Goal: Information Seeking & Learning: Find specific fact

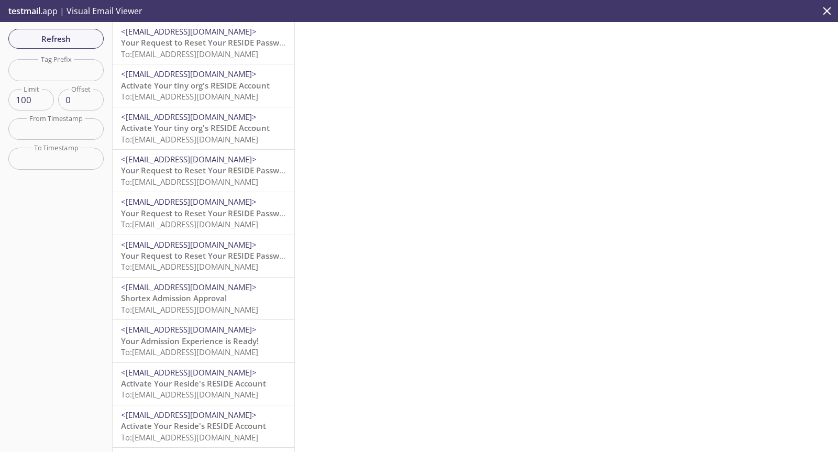
click at [54, 12] on p "testmail .app | Visual Email Viewer" at bounding box center [74, 11] width 149 height 22
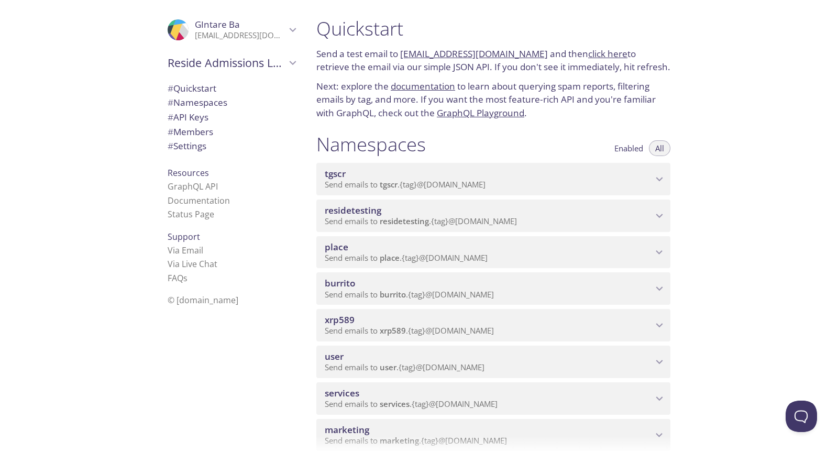
click at [407, 230] on div "residetesting Send emails to residetesting . {tag} @[DOMAIN_NAME]" at bounding box center [493, 216] width 354 height 32
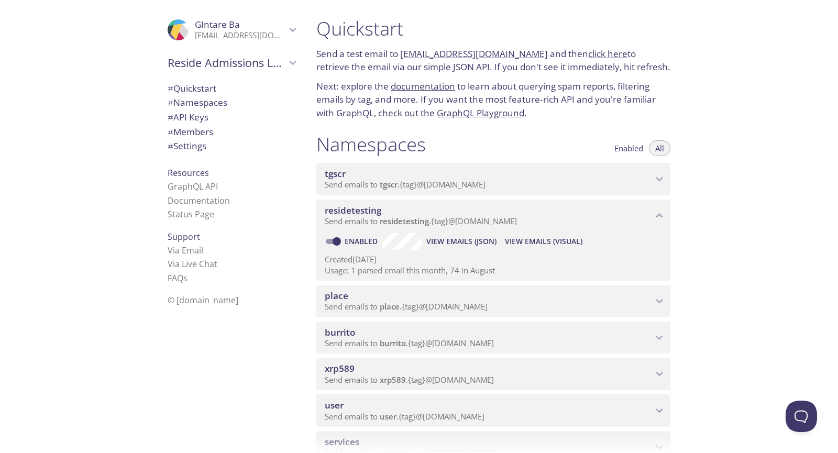
click at [548, 239] on span "View Emails (Visual)" at bounding box center [544, 241] width 78 height 13
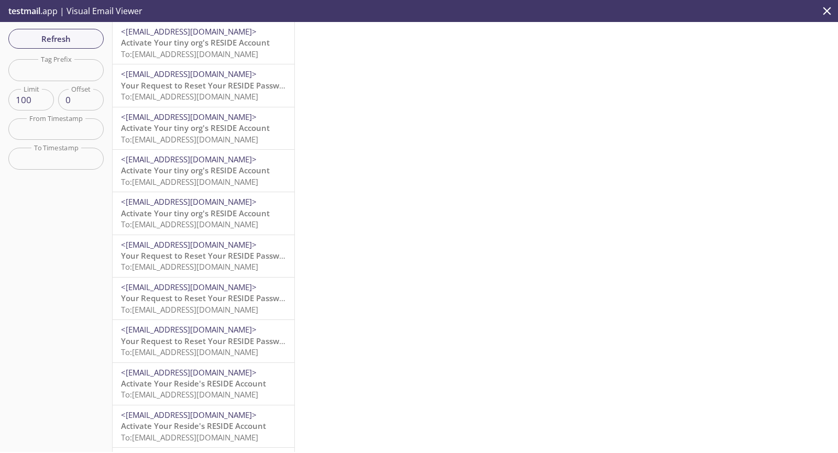
click at [212, 42] on span "Activate Your tiny org's RESIDE Account" at bounding box center [195, 42] width 149 height 10
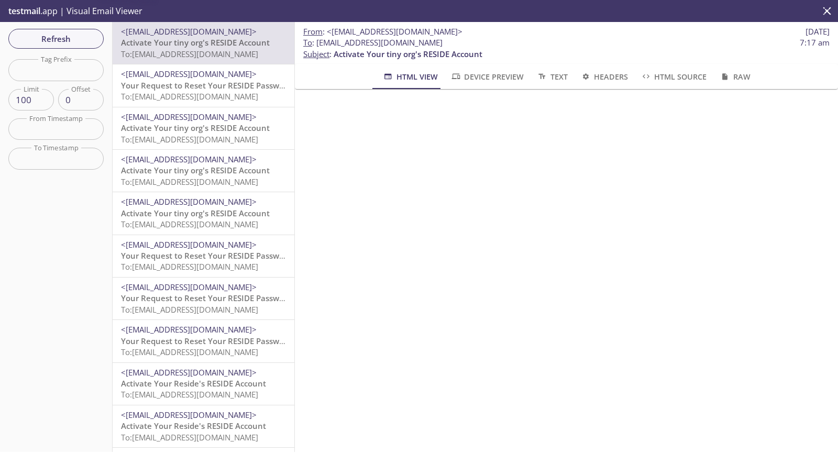
click at [228, 104] on div "<[EMAIL_ADDRESS][DOMAIN_NAME]> Your Request to Reset Your RESIDE Password To: […" at bounding box center [204, 85] width 182 height 42
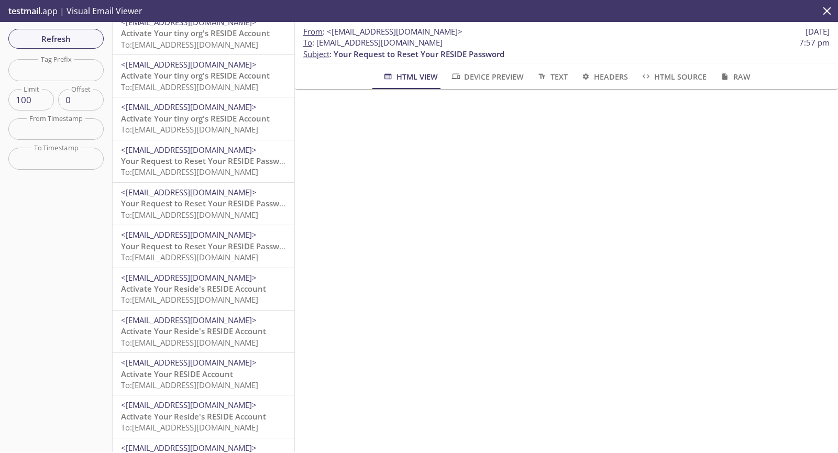
scroll to position [105, 0]
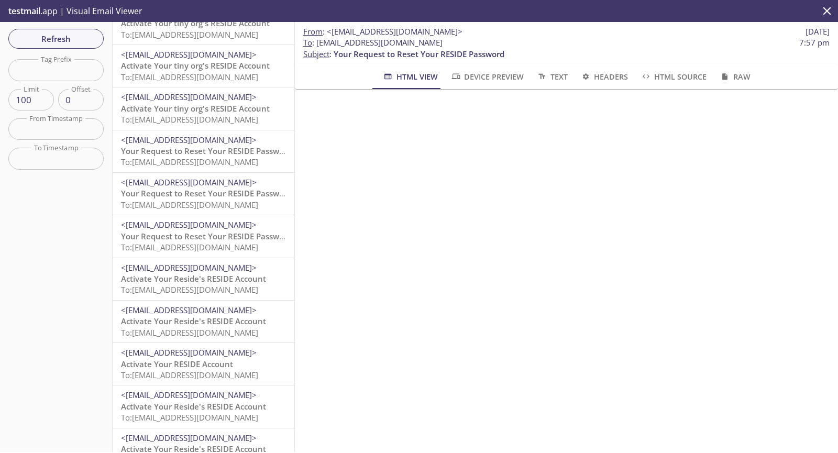
click at [215, 282] on span "Activate Your Reside's RESIDE Account" at bounding box center [193, 278] width 145 height 10
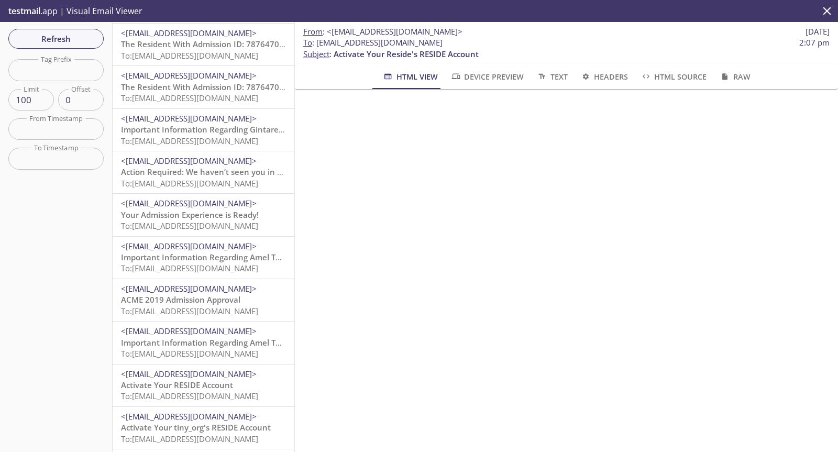
scroll to position [681, 0]
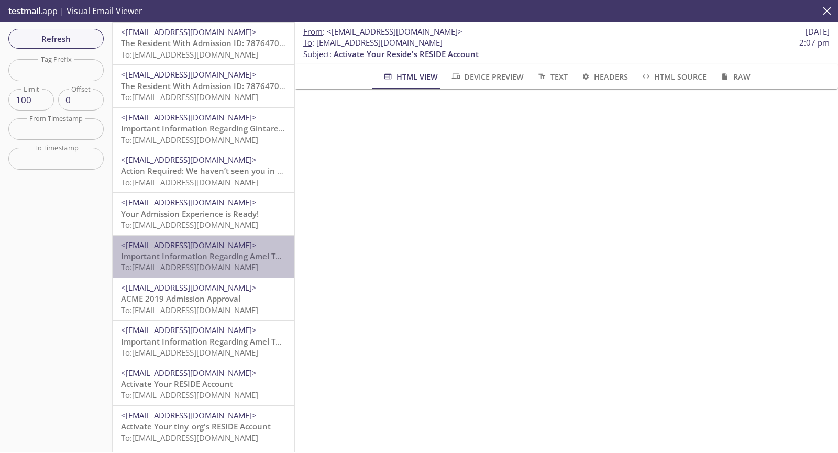
click at [221, 254] on span "Important Information Regarding Amel Test's Admission to ACME 2019" at bounding box center [255, 256] width 268 height 10
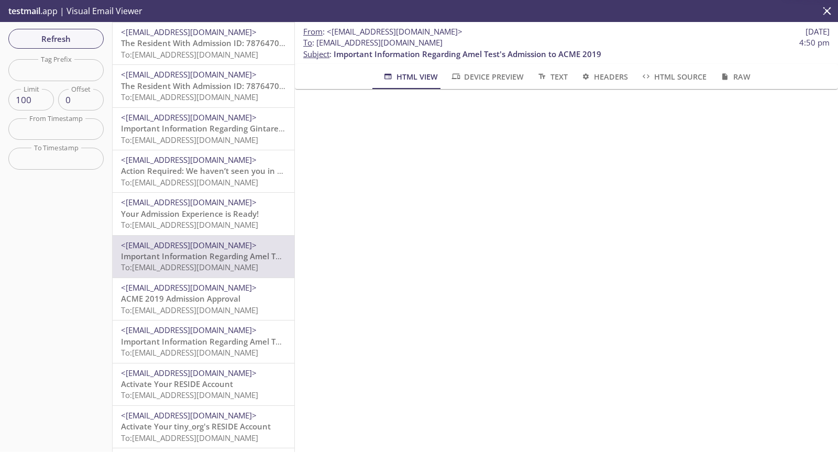
click at [234, 232] on div "<no-reply-test-new@reside-test.click> Your Admission Experience is Ready! To: r…" at bounding box center [204, 214] width 182 height 42
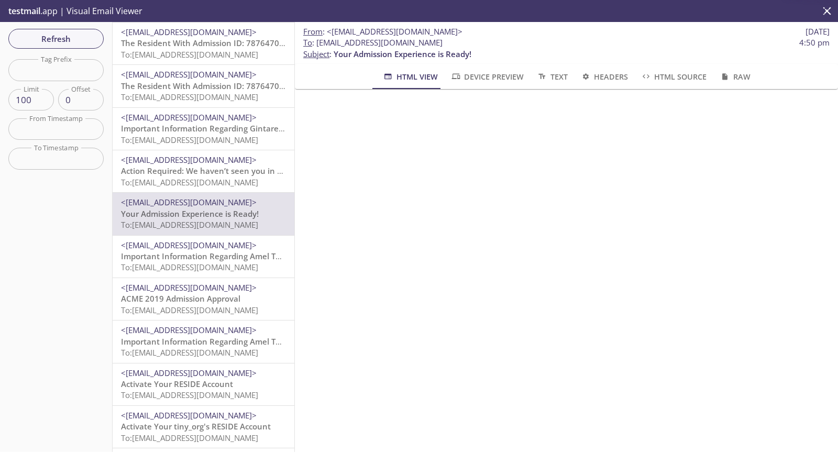
click at [249, 180] on span "To: residetesting.success-stg@inbox.testmail.app" at bounding box center [189, 182] width 137 height 10
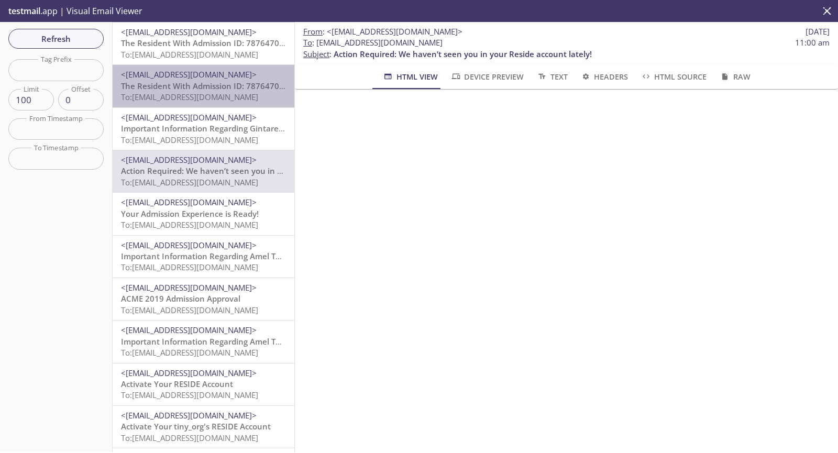
click at [265, 90] on span "The Resident With Admission ID: 7876470411 Did Not Accept Marquis IL (IL2019 MA…" at bounding box center [377, 86] width 513 height 10
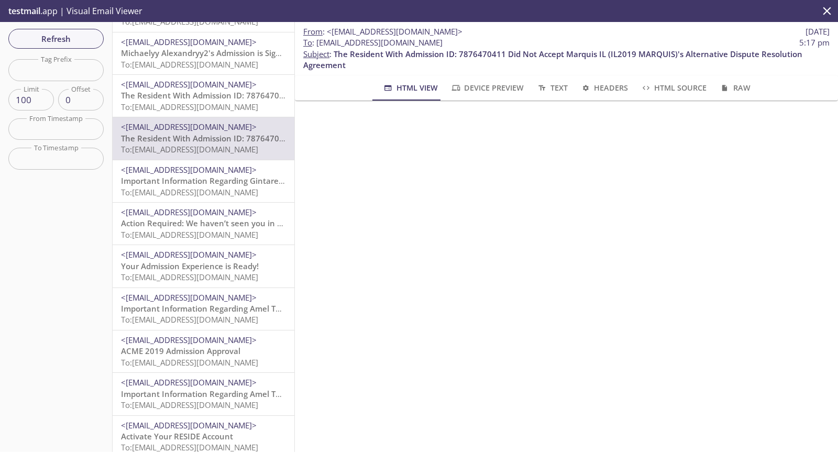
click at [265, 90] on span "<no-reply-services@reside-services.click>" at bounding box center [203, 84] width 165 height 11
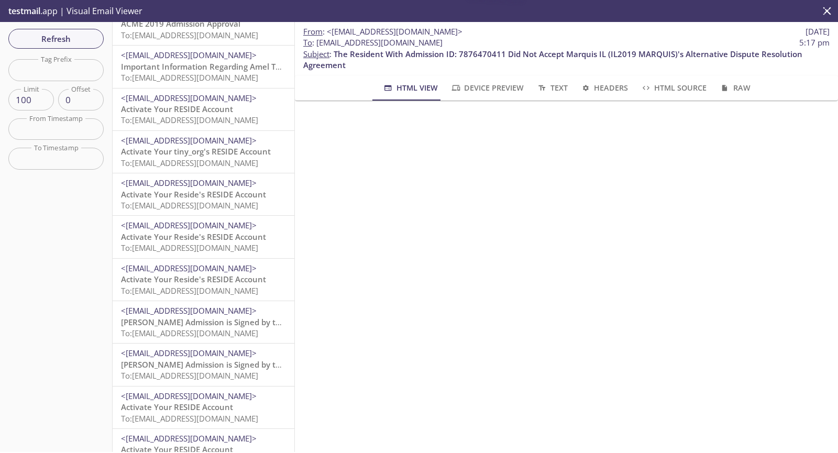
scroll to position [995, 0]
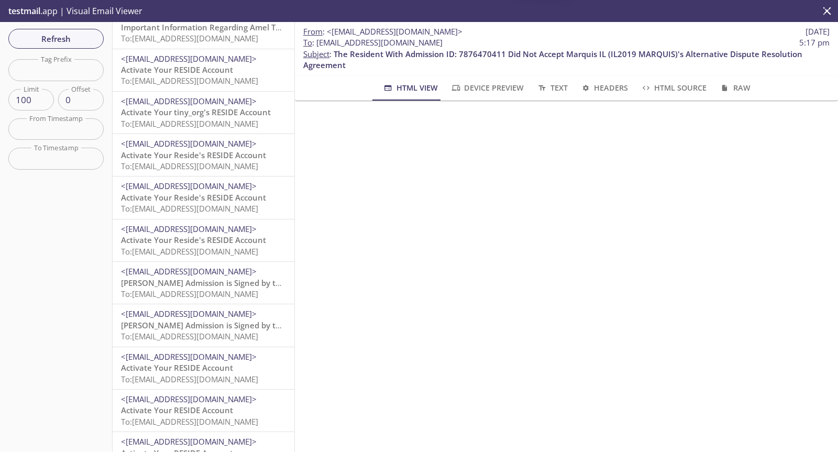
click at [205, 298] on span "To: residetesting.facility_admin_1748620248820386048@inbox.testmail.app" at bounding box center [189, 294] width 137 height 10
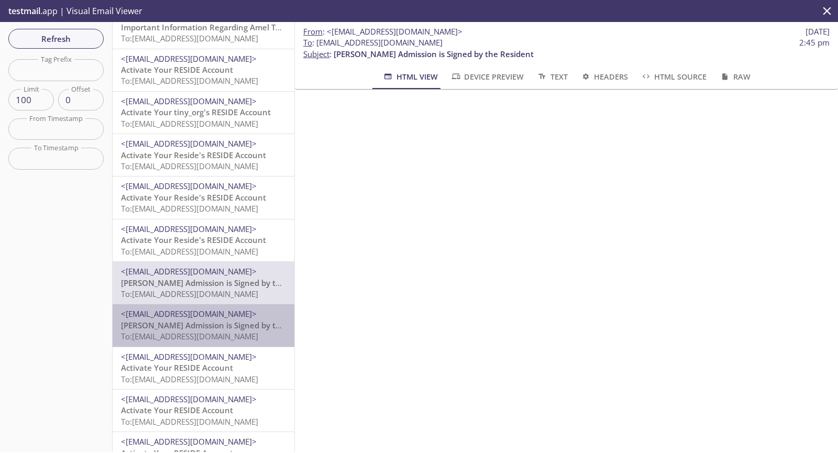
click at [210, 337] on span "To: residetesting.serviceclerk@inbox.testmail.app" at bounding box center [189, 336] width 137 height 10
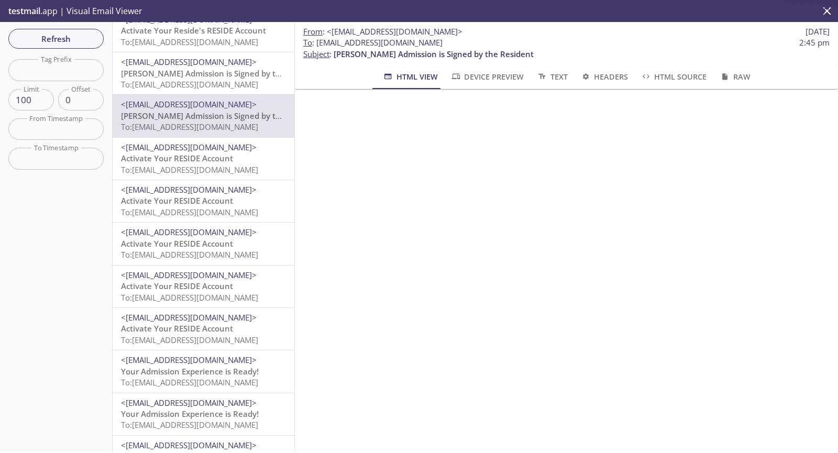
click at [212, 326] on span "Activate Your RESIDE Account" at bounding box center [177, 328] width 112 height 10
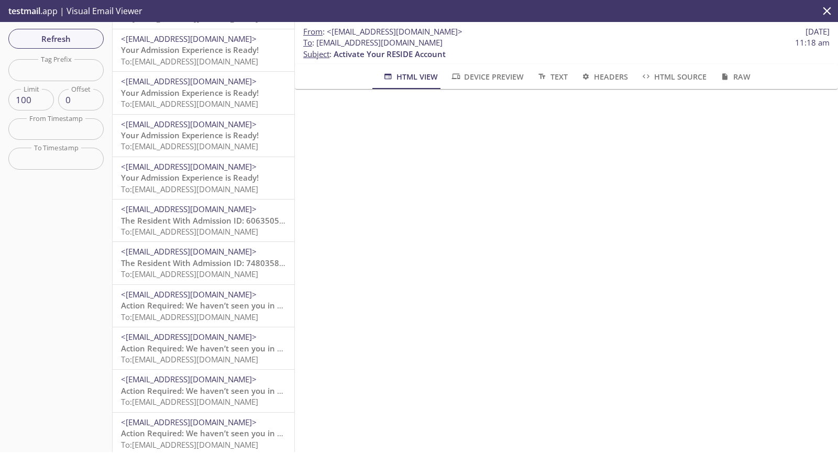
scroll to position [1624, 0]
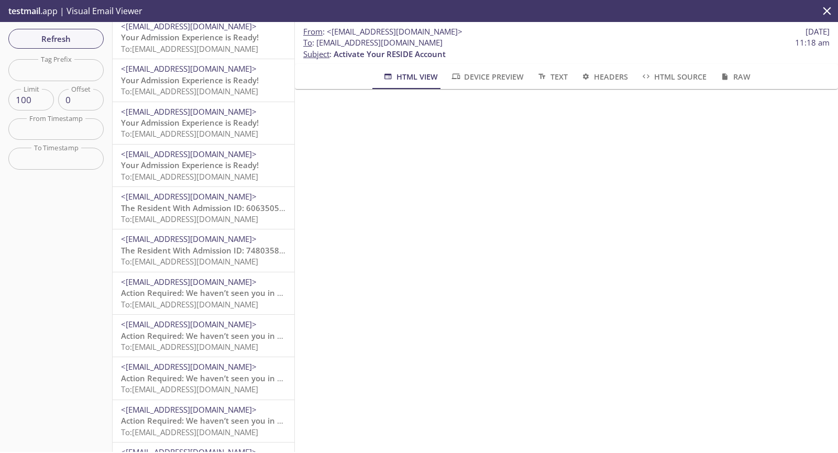
click at [221, 290] on span "Action Required: We haven’t seen you in your Reside account lately!" at bounding box center [250, 293] width 258 height 10
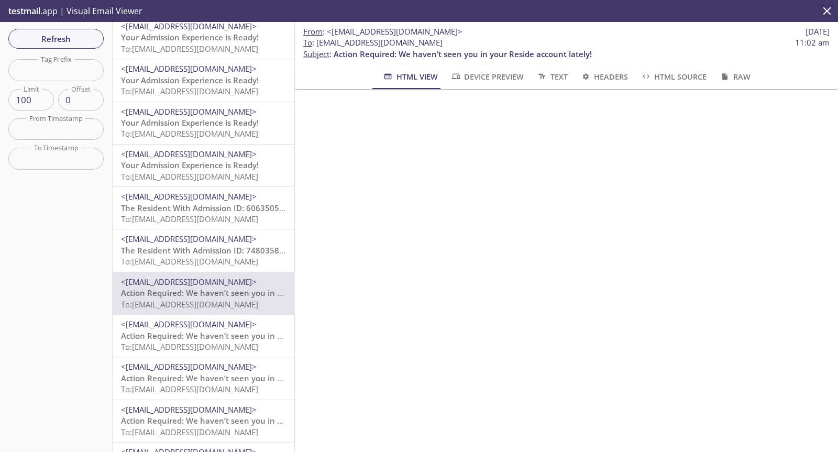
click at [240, 265] on span "To: residetesting.organization_admin@inbox.testmail.app" at bounding box center [189, 261] width 137 height 10
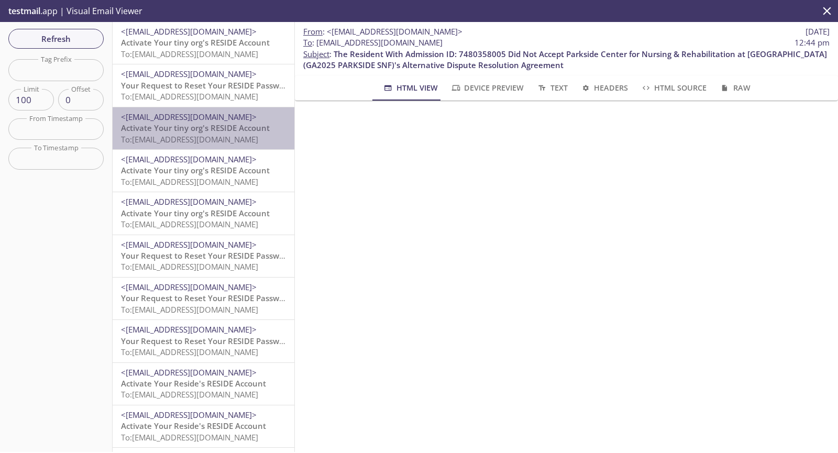
click at [223, 111] on div "<no-reply-stg-new@reside-stg.click> Activate Your tiny org's RESIDE Account To:…" at bounding box center [204, 128] width 182 height 42
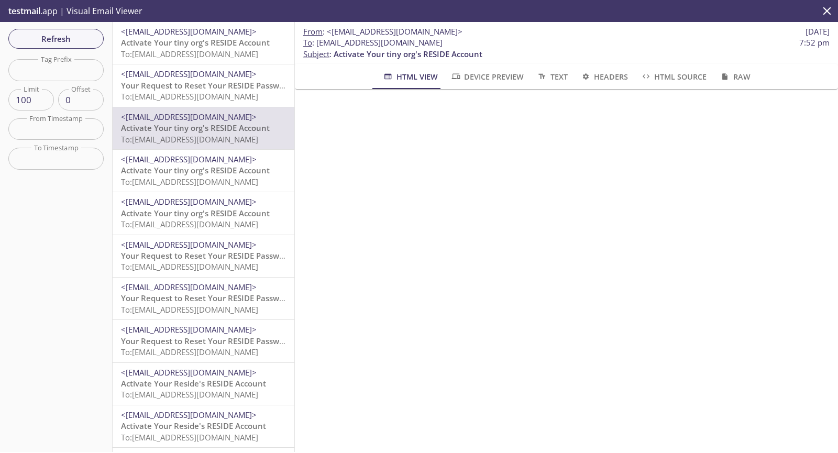
click at [204, 101] on span "To: residetesting.success-stg-new@inbox.testmail.app" at bounding box center [189, 96] width 137 height 10
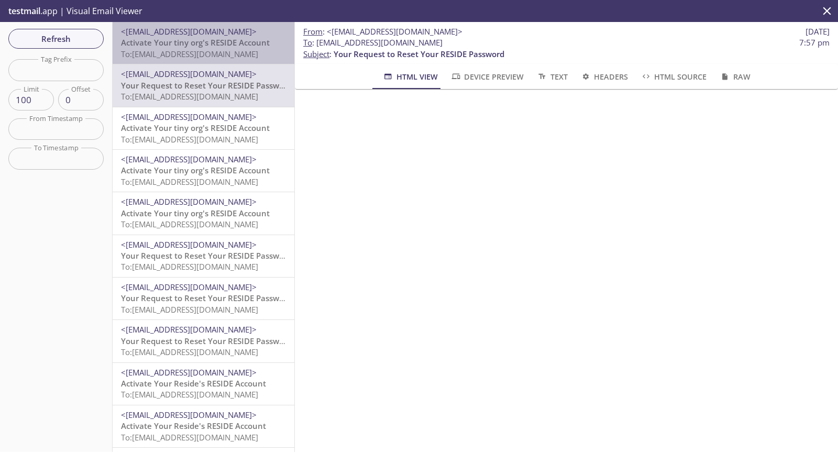
click at [213, 55] on span "To: residetesting.success-stg-new@inbox.testmail.app" at bounding box center [189, 54] width 137 height 10
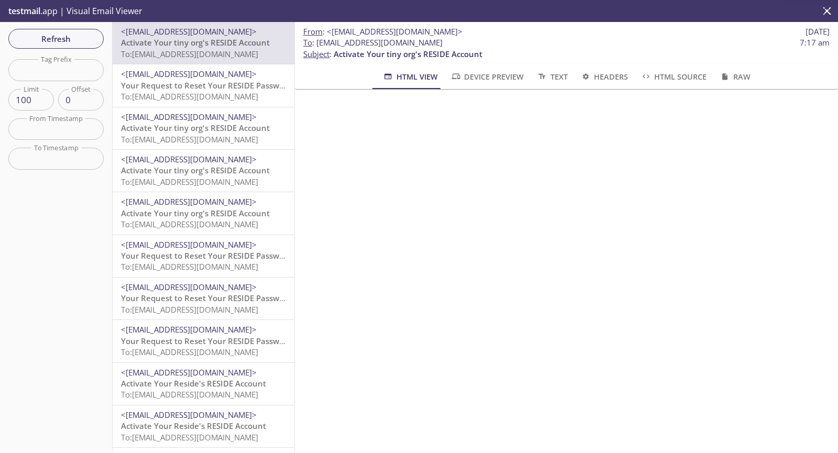
click at [212, 81] on span "Your Request to Reset Your RESIDE Password" at bounding box center [206, 85] width 171 height 10
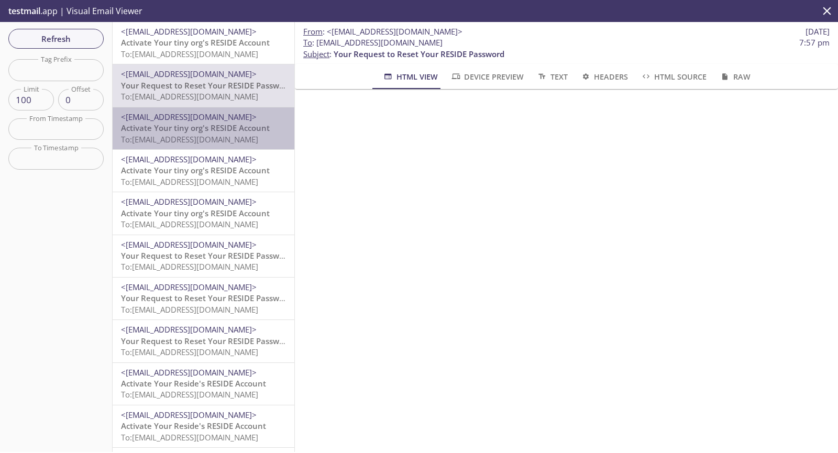
click at [212, 119] on span "<[EMAIL_ADDRESS][DOMAIN_NAME]>" at bounding box center [189, 117] width 136 height 10
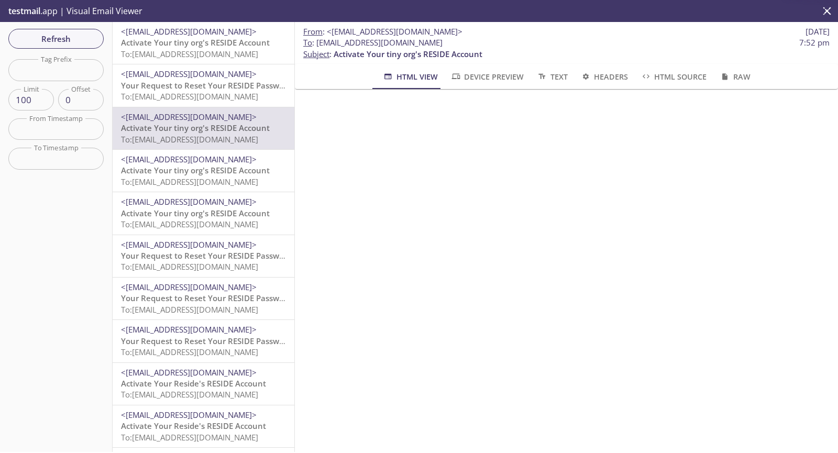
click at [212, 180] on span "To: residetesting.success-stg-new@inbox.testmail.app" at bounding box center [189, 182] width 137 height 10
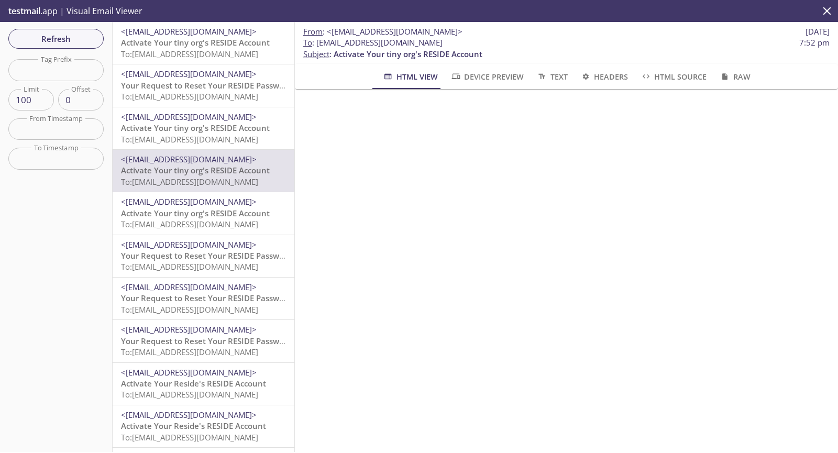
click at [216, 205] on span "<[EMAIL_ADDRESS][DOMAIN_NAME]>" at bounding box center [189, 201] width 136 height 10
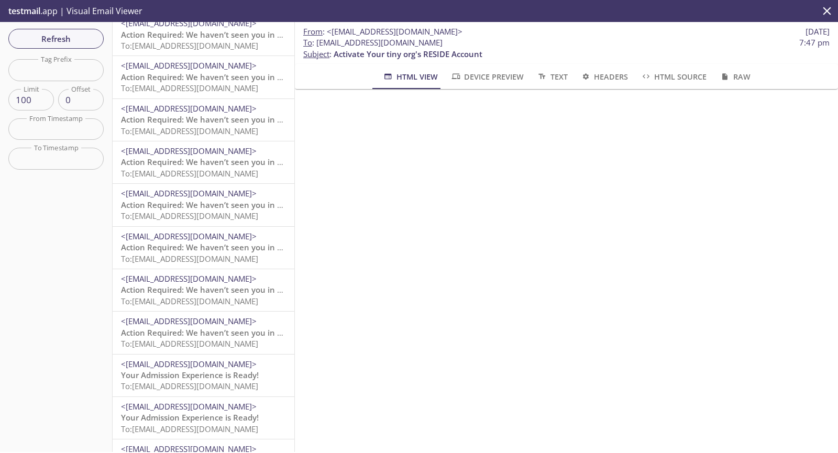
scroll to position [2773, 0]
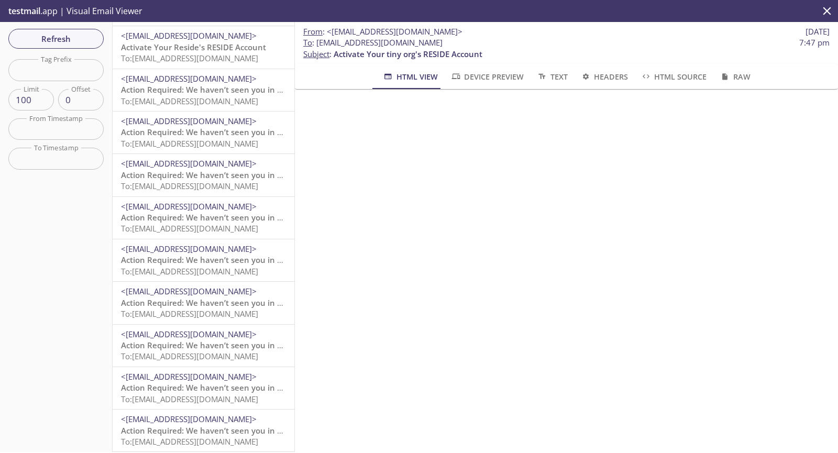
click at [250, 367] on div "<no-reply-stg@resideadmissions.com> Action Required: We haven’t seen you in you…" at bounding box center [204, 388] width 182 height 42
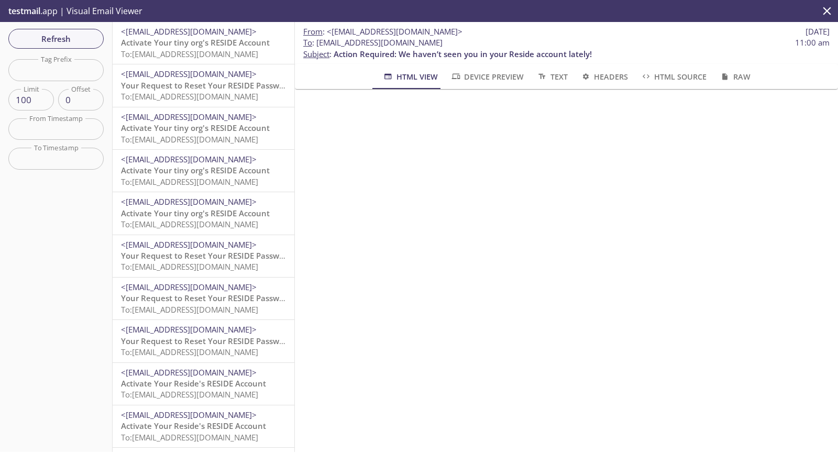
click at [235, 57] on span "To: residetesting.success-stg-new@inbox.testmail.app" at bounding box center [189, 54] width 137 height 10
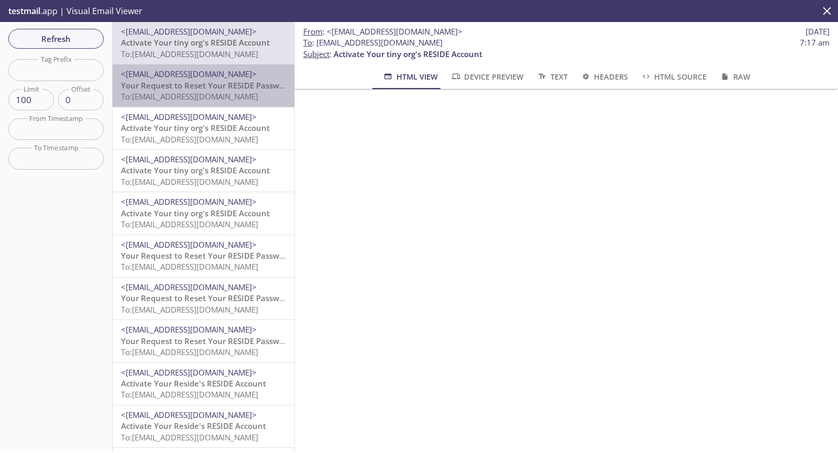
click at [223, 64] on div "<no-reply-stg-new@reside-stg.click> Your Request to Reset Your RESIDE Password …" at bounding box center [204, 85] width 182 height 42
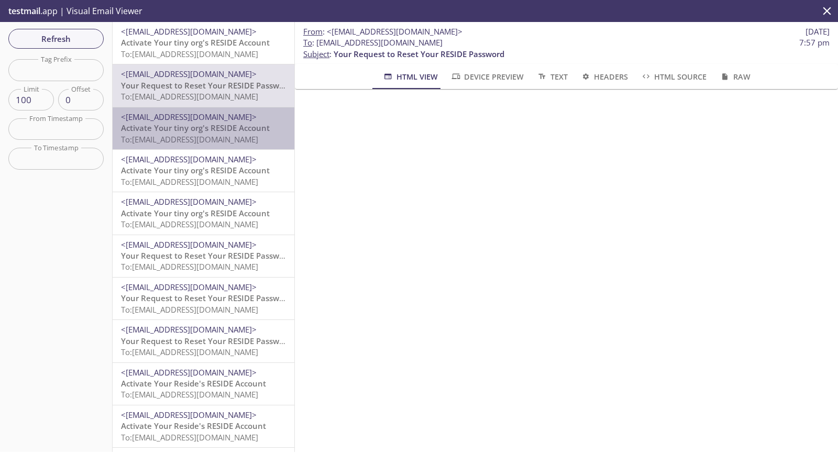
click at [216, 145] on p "Activate Your tiny org's RESIDE Account To: residetesting.success-stg-new@inbox…" at bounding box center [203, 134] width 165 height 23
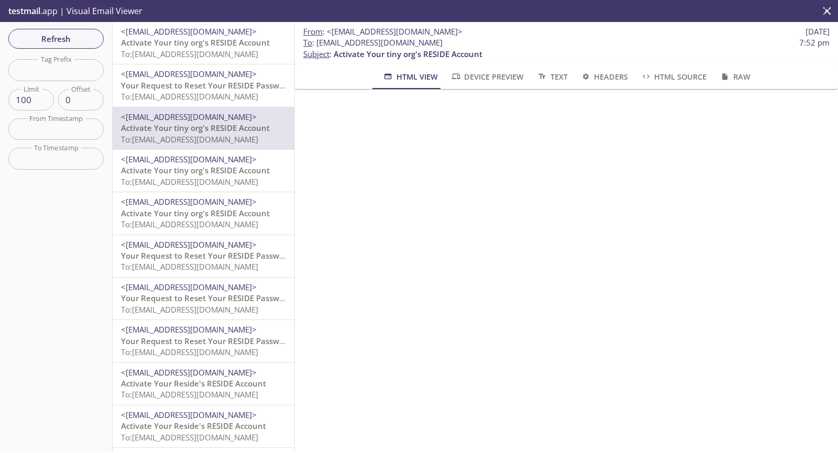
click at [215, 161] on span "<[EMAIL_ADDRESS][DOMAIN_NAME]>" at bounding box center [189, 159] width 136 height 10
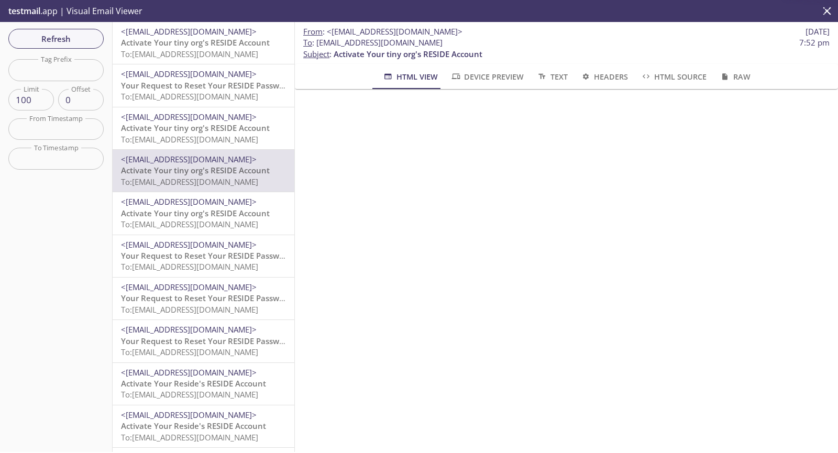
click at [216, 200] on span "<[EMAIL_ADDRESS][DOMAIN_NAME]>" at bounding box center [189, 201] width 136 height 10
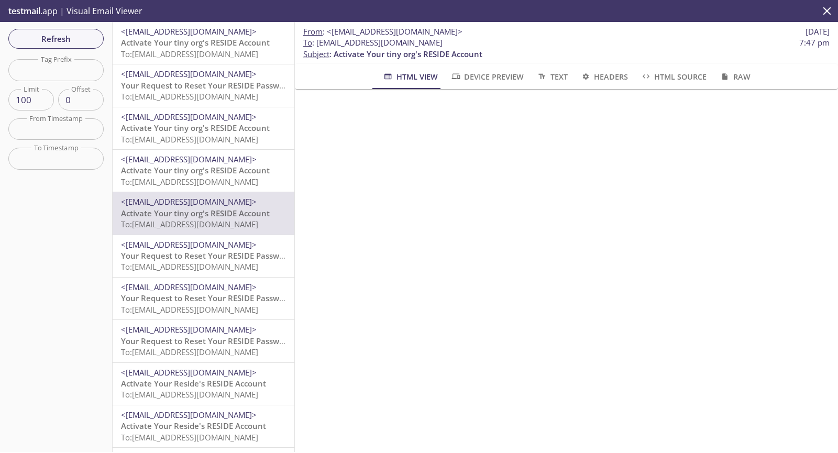
click at [217, 257] on span "Your Request to Reset Your RESIDE Password" at bounding box center [206, 255] width 171 height 10
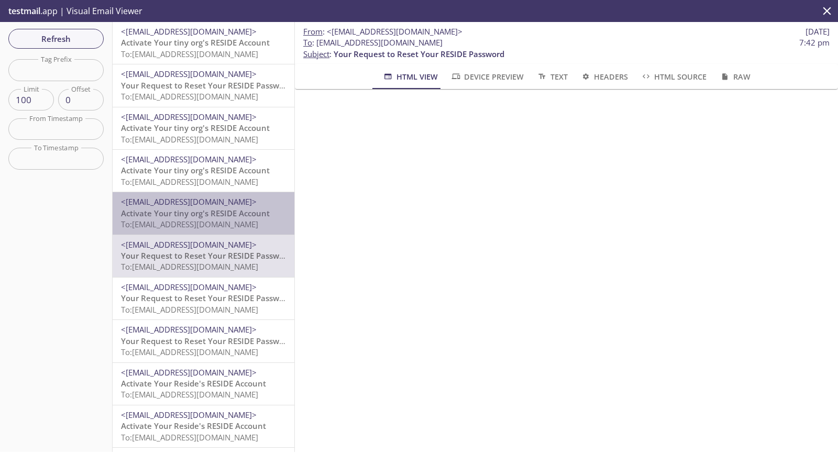
click at [219, 225] on span "To: residetesting.success-stg-new@inbox.testmail.app" at bounding box center [189, 224] width 137 height 10
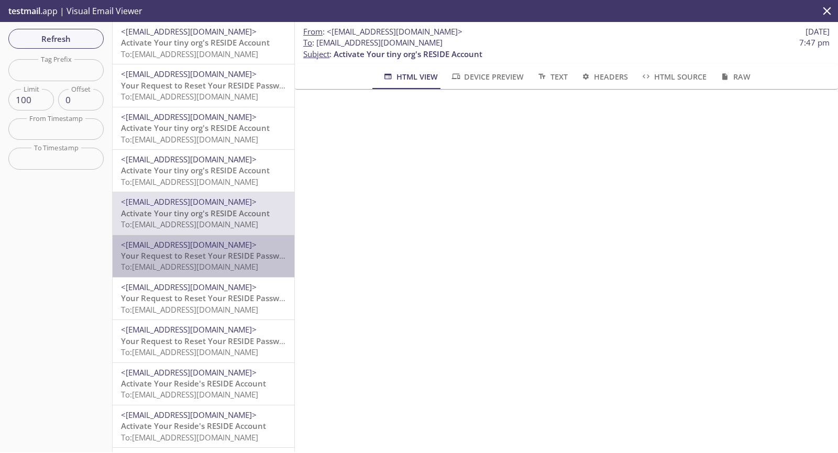
click at [222, 258] on span "Your Request to Reset Your RESIDE Password" at bounding box center [206, 255] width 171 height 10
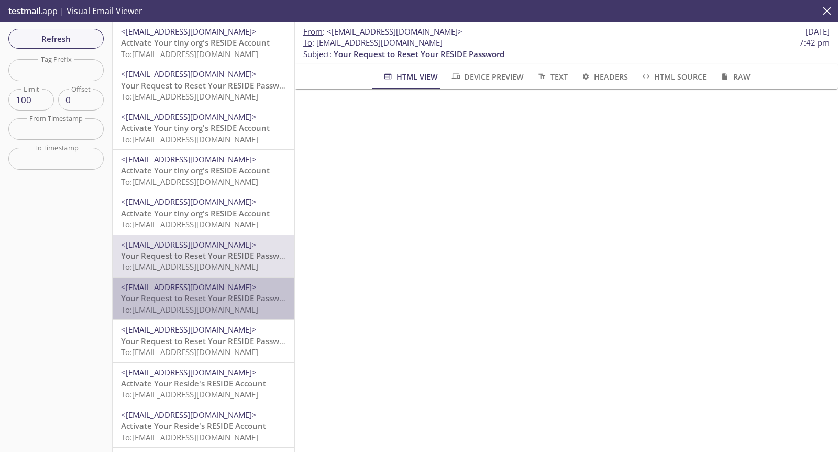
click at [228, 302] on span "Your Request to Reset Your RESIDE Password" at bounding box center [206, 298] width 171 height 10
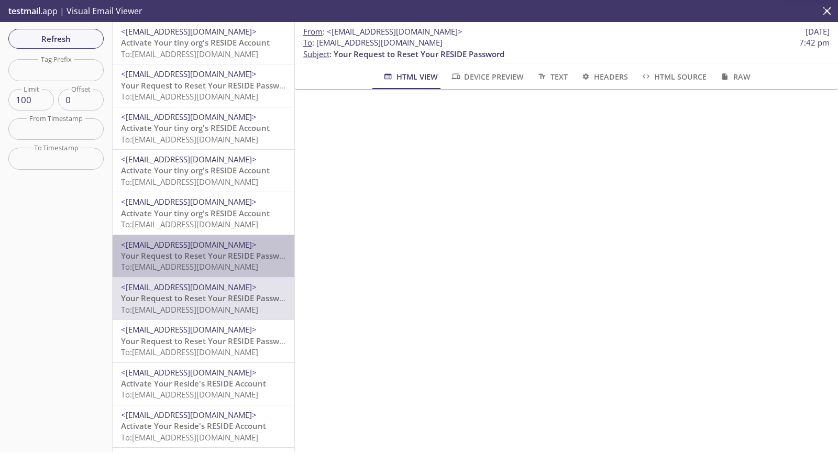
click at [229, 259] on span "Your Request to Reset Your RESIDE Password" at bounding box center [206, 255] width 171 height 10
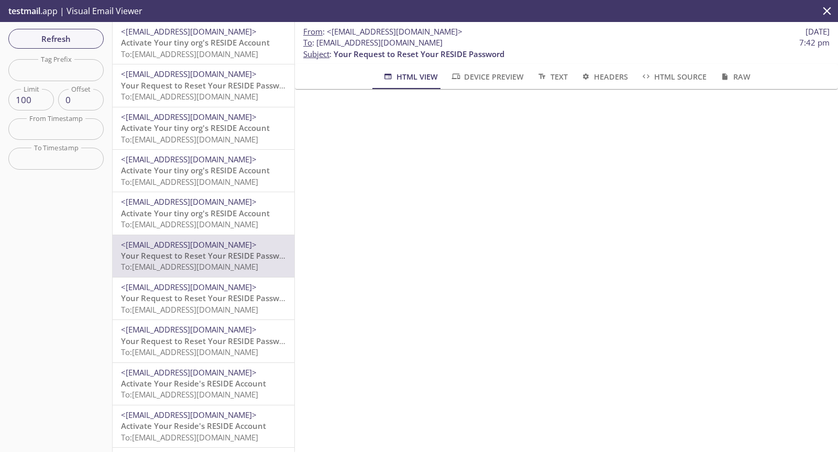
click at [225, 303] on span "Your Request to Reset Your RESIDE Password" at bounding box center [206, 298] width 171 height 10
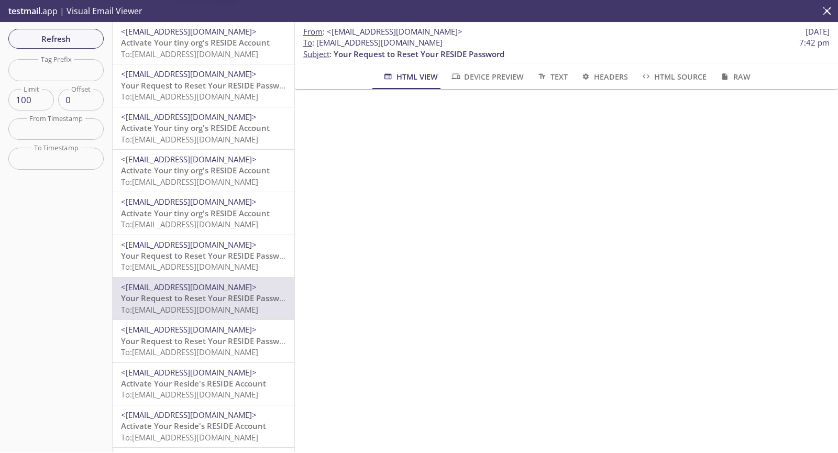
click at [231, 346] on p "Your Request to Reset Your RESIDE Password To: residetesting.success-stg-new@in…" at bounding box center [203, 347] width 165 height 23
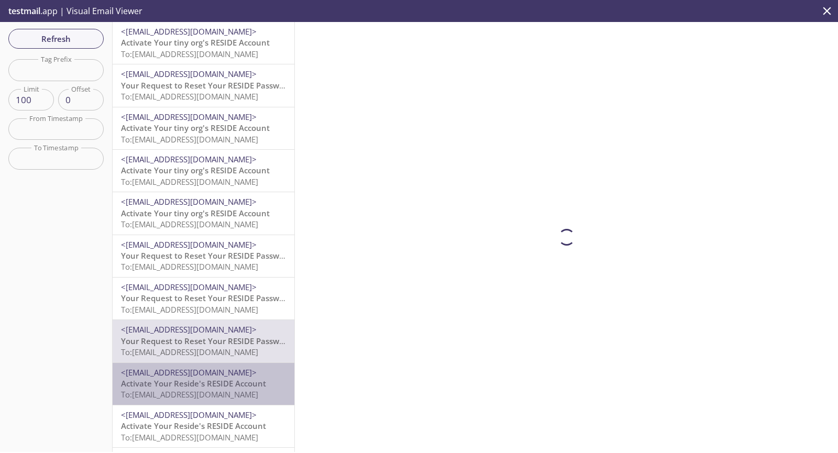
click at [233, 372] on span "<[EMAIL_ADDRESS][DOMAIN_NAME]>" at bounding box center [189, 372] width 136 height 10
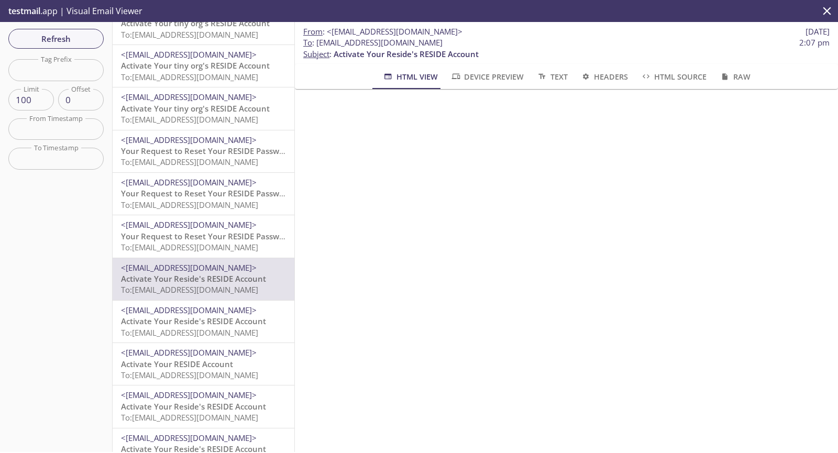
click at [233, 370] on span "To: residetesting.success-stg-new@inbox.testmail.app" at bounding box center [189, 375] width 137 height 10
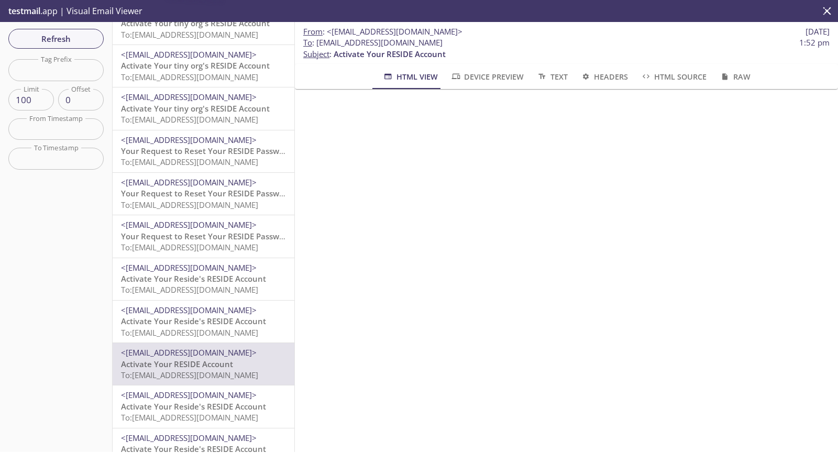
scroll to position [210, 0]
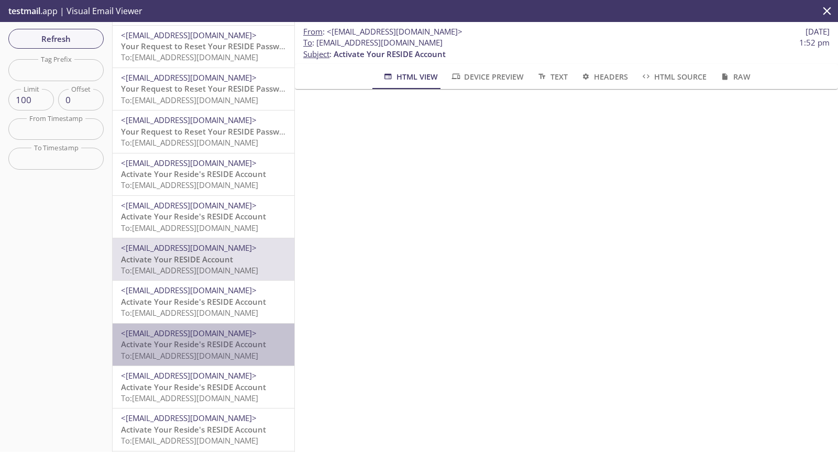
click at [236, 356] on span "To: residetesting.success-stg-new@inbox.testmail.app" at bounding box center [189, 355] width 137 height 10
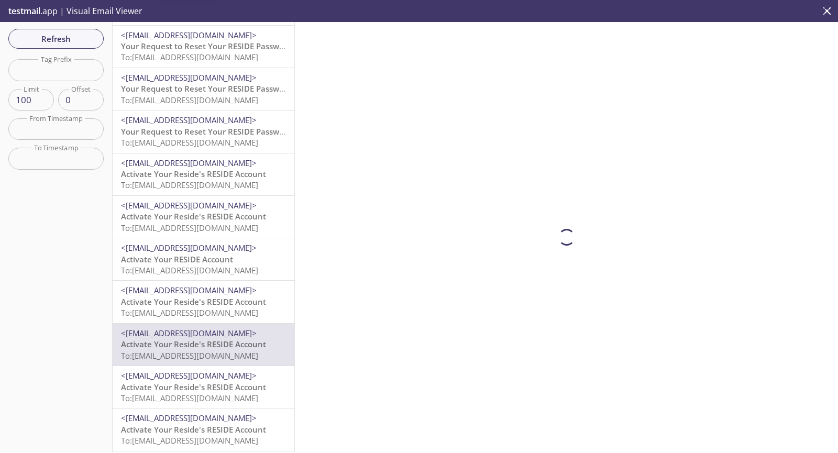
click at [250, 290] on span "<[EMAIL_ADDRESS][DOMAIN_NAME]>" at bounding box center [189, 290] width 136 height 10
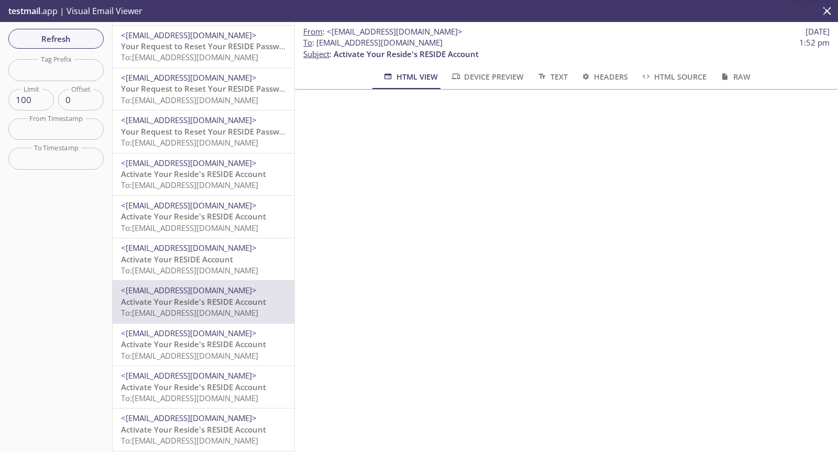
click at [220, 124] on span "<[EMAIL_ADDRESS][DOMAIN_NAME]>" at bounding box center [189, 120] width 136 height 10
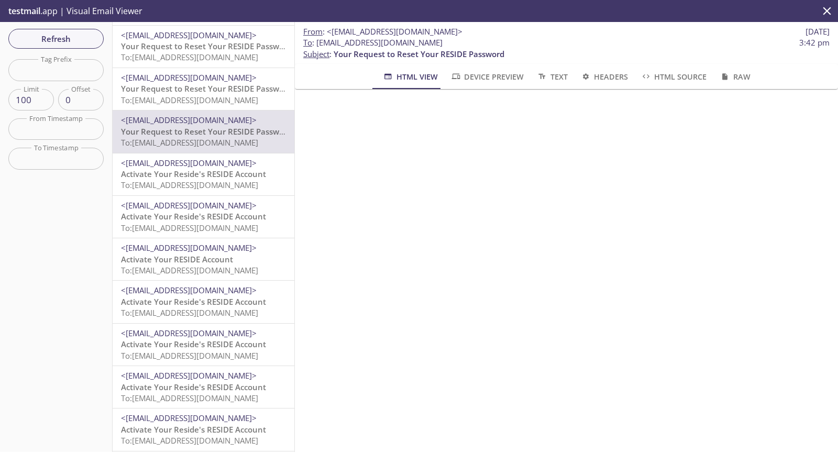
drag, startPoint x: 493, startPoint y: 41, endPoint x: 316, endPoint y: 47, distance: 177.1
click at [316, 47] on span "To : residetesting.success-stg-new@inbox.testmail.app 3:42 pm" at bounding box center [566, 42] width 526 height 11
copy span "residetesting.success-stg-new@inbox.testmail.app"
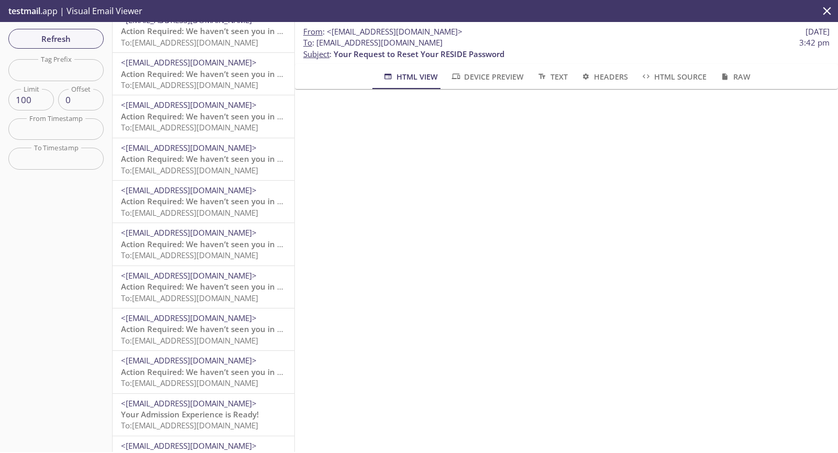
scroll to position [1990, 0]
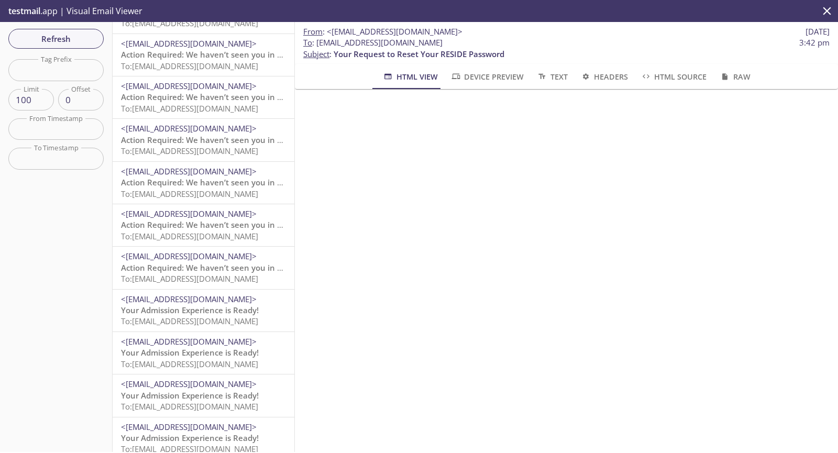
click at [199, 329] on div "<no-reply-stg@resideadmissions.com> Your Admission Experience is Ready! To: res…" at bounding box center [204, 311] width 182 height 42
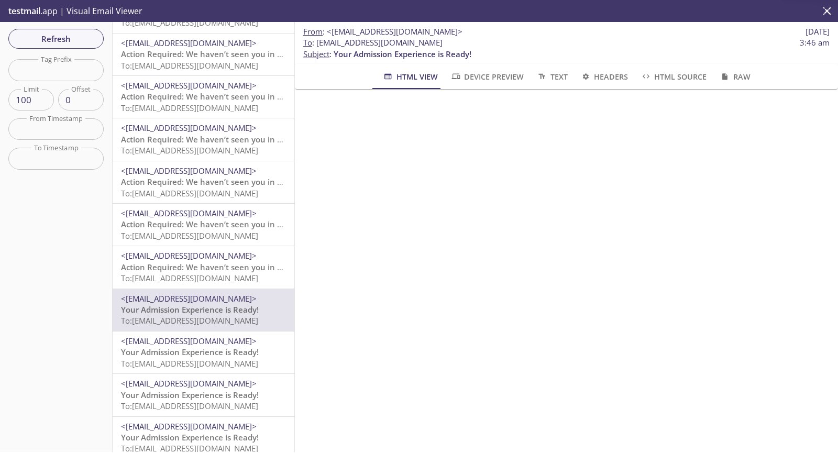
click at [199, 357] on span "Your Admission Experience is Ready!" at bounding box center [190, 352] width 138 height 10
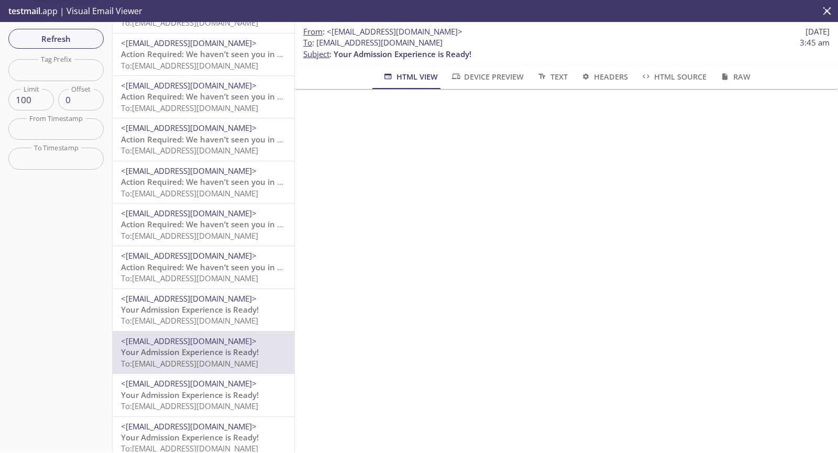
scroll to position [2773, 0]
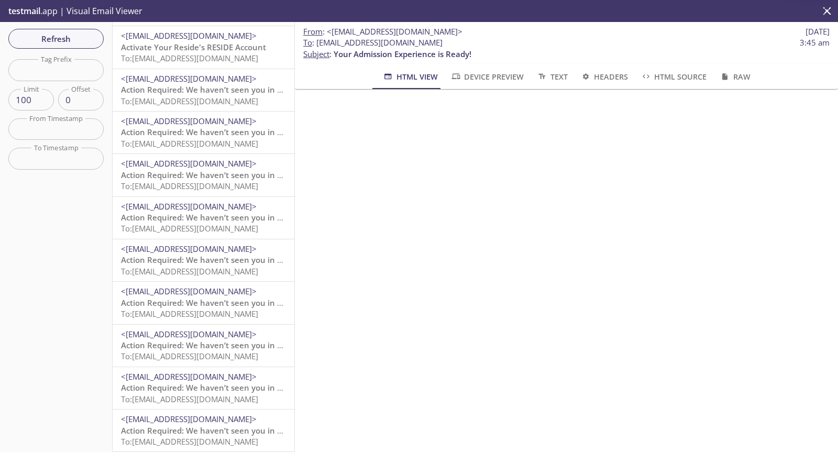
click at [210, 399] on div "<no-reply-stg@resideadmissions.com> Action Required: We haven’t seen you in you…" at bounding box center [204, 388] width 182 height 42
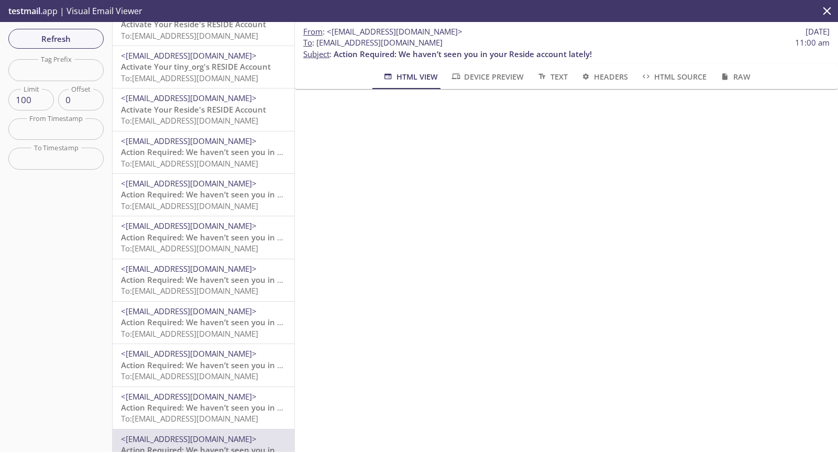
scroll to position [2773, 0]
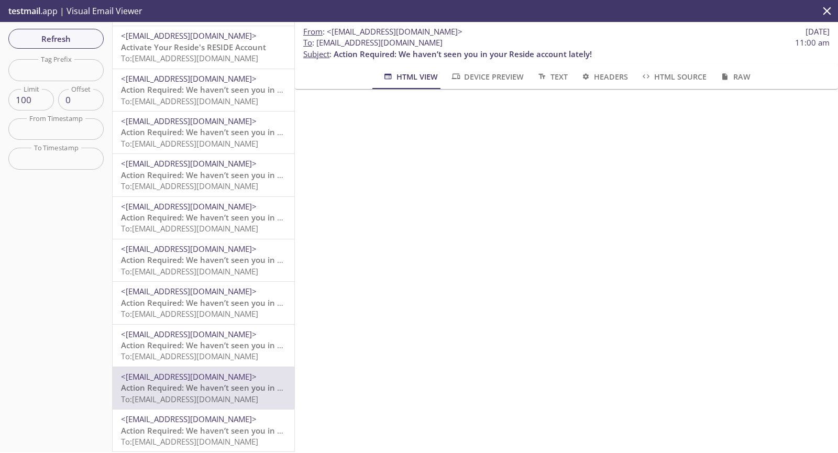
click at [234, 329] on span "<[EMAIL_ADDRESS][DOMAIN_NAME]>" at bounding box center [189, 334] width 136 height 10
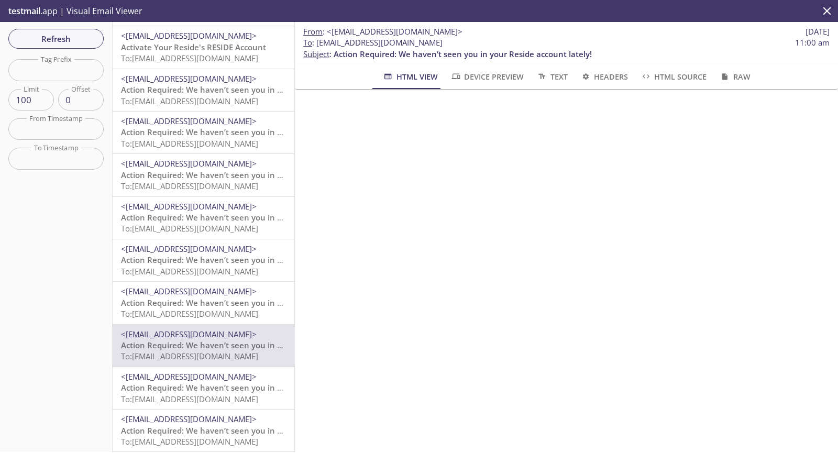
click at [237, 286] on span "<[EMAIL_ADDRESS][DOMAIN_NAME]>" at bounding box center [189, 291] width 136 height 10
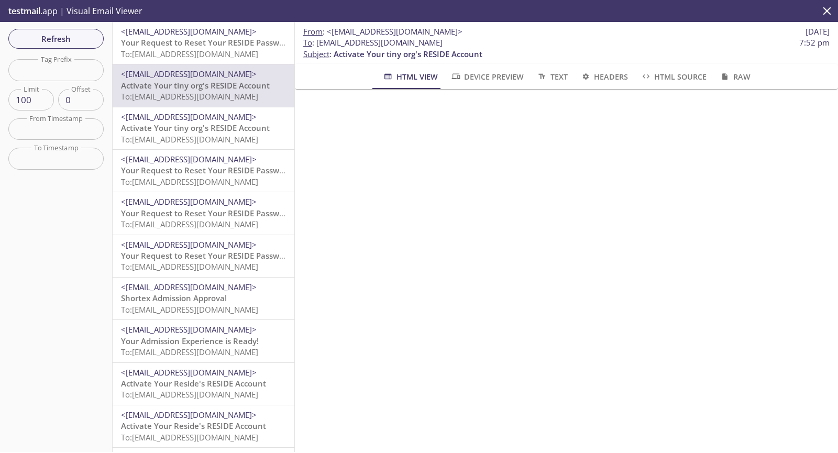
click at [471, 28] on p "From : <[EMAIL_ADDRESS][DOMAIN_NAME]> [DATE]" at bounding box center [566, 31] width 526 height 11
